Goal: Transaction & Acquisition: Book appointment/travel/reservation

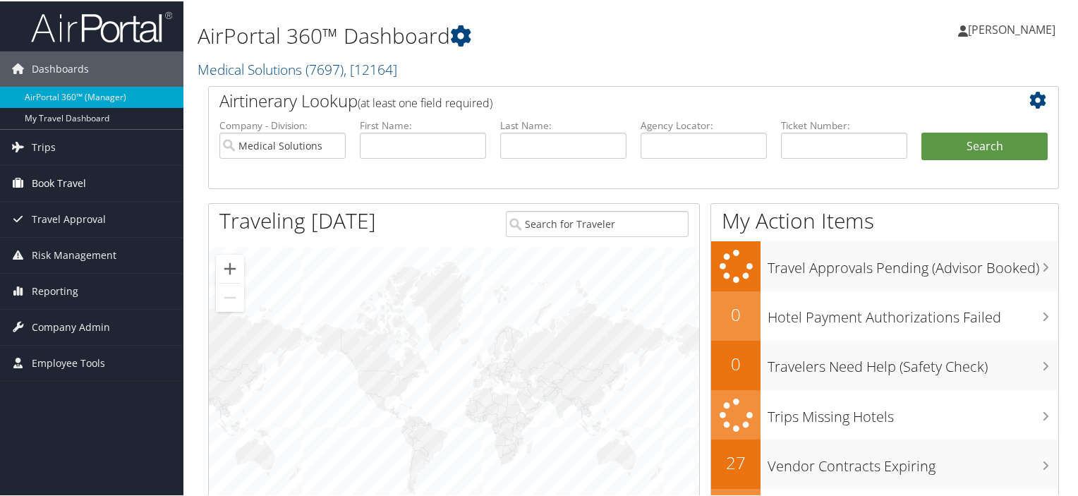
click at [54, 190] on span "Book Travel" at bounding box center [59, 181] width 54 height 35
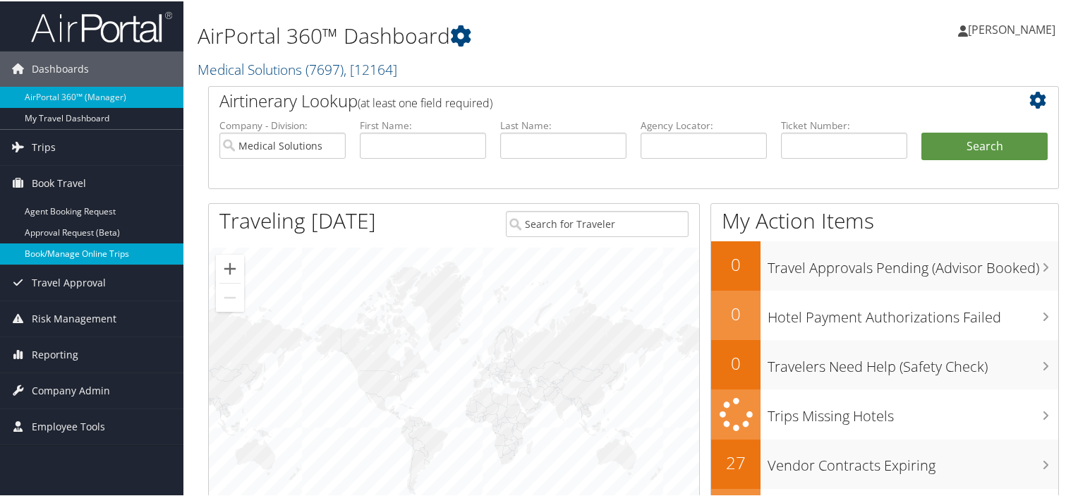
click at [67, 255] on link "Book/Manage Online Trips" at bounding box center [91, 252] width 183 height 21
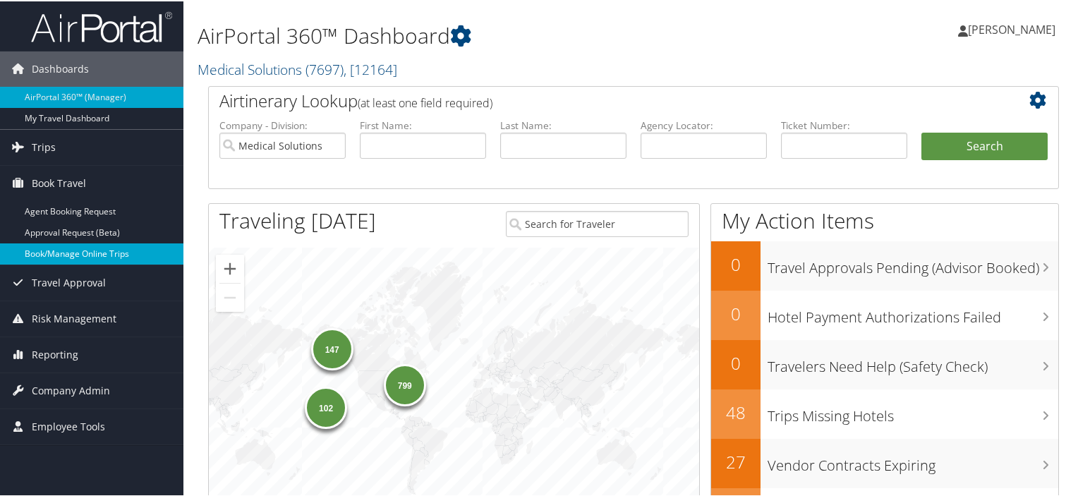
click at [67, 246] on link "Book/Manage Online Trips" at bounding box center [91, 252] width 183 height 21
